Goal: Task Accomplishment & Management: Use online tool/utility

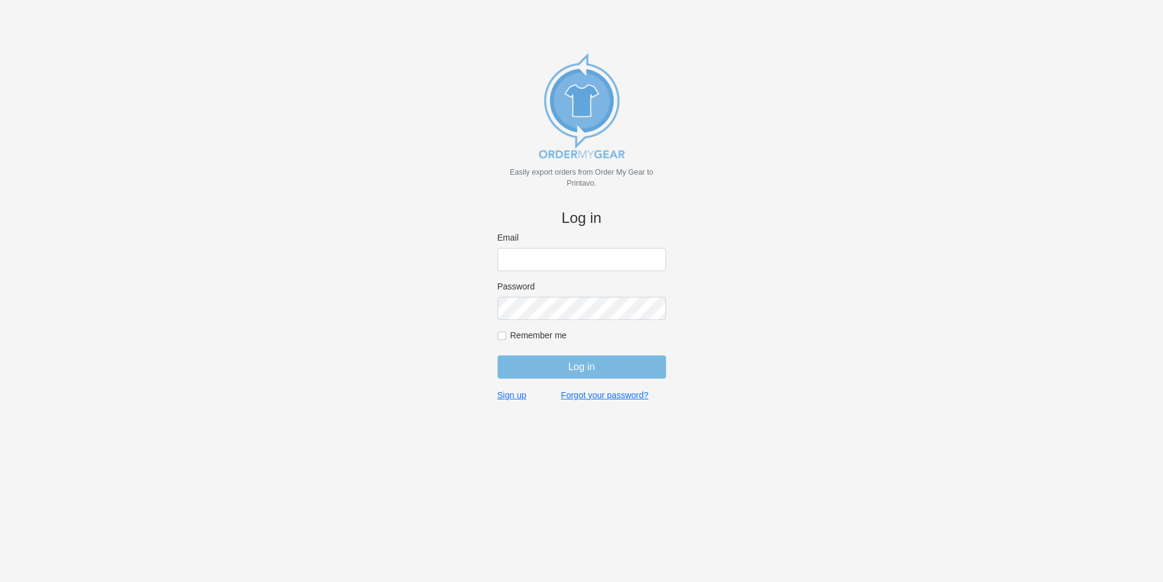
type input "jordan@jimsclothing.com"
click at [580, 366] on input "Log in" at bounding box center [581, 366] width 168 height 23
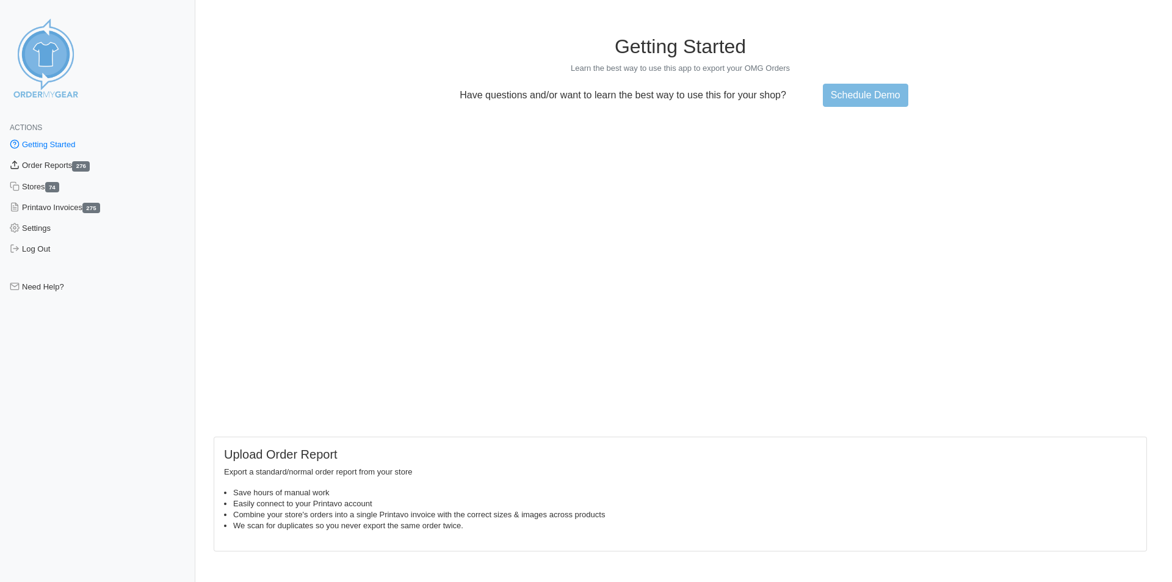
click at [65, 162] on link "Order Reports 276" at bounding box center [97, 165] width 195 height 21
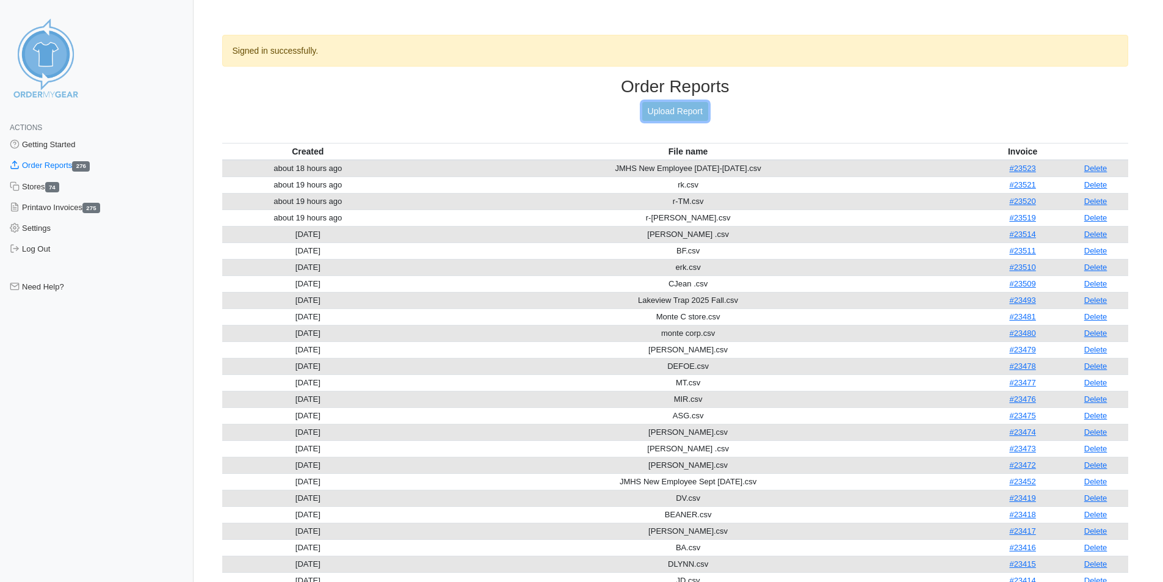
click at [677, 104] on link "Upload Report" at bounding box center [675, 111] width 66 height 19
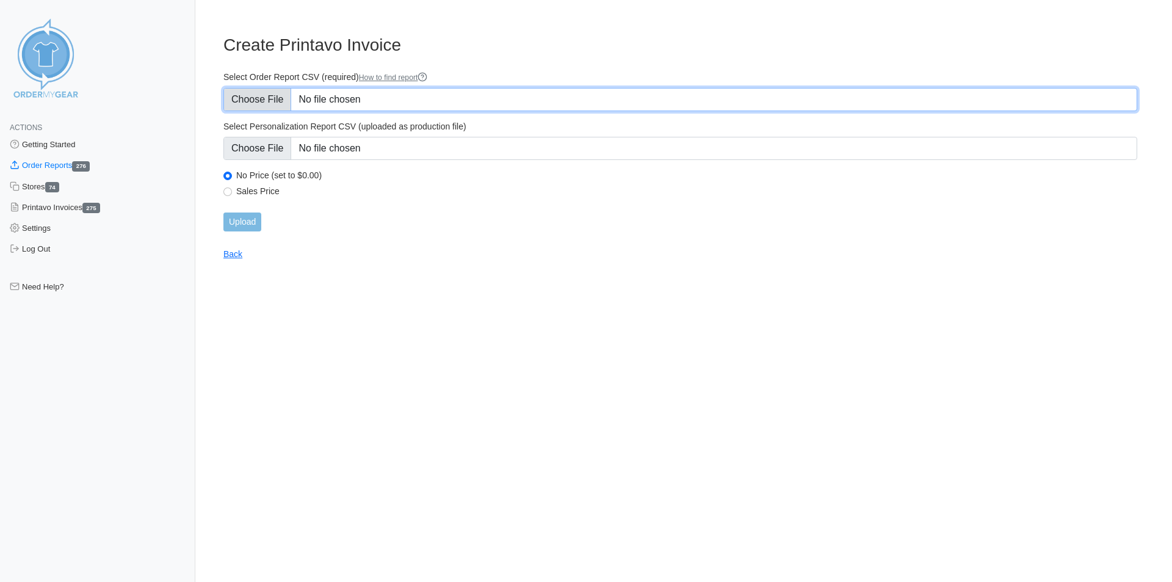
click at [373, 94] on input "Select Order Report CSV (required) How to find report" at bounding box center [680, 99] width 914 height 23
type input "C:\fakepath\snellr.csv"
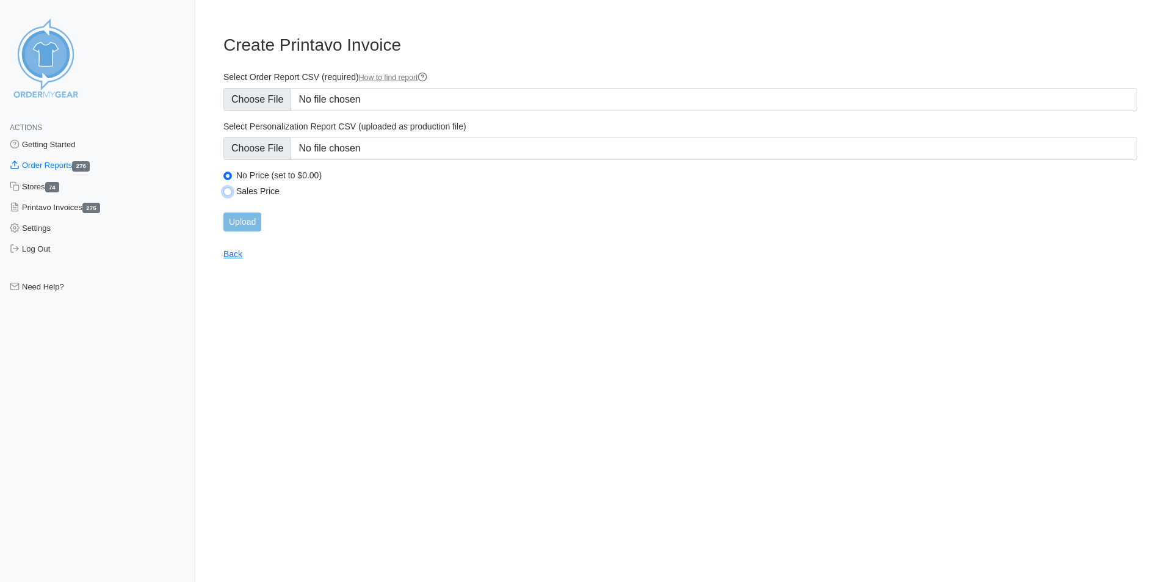
click at [228, 192] on input "Sales Price" at bounding box center [227, 191] width 9 height 9
radio input "true"
click at [248, 220] on input "Upload" at bounding box center [242, 221] width 38 height 19
